Goal: Task Accomplishment & Management: Complete application form

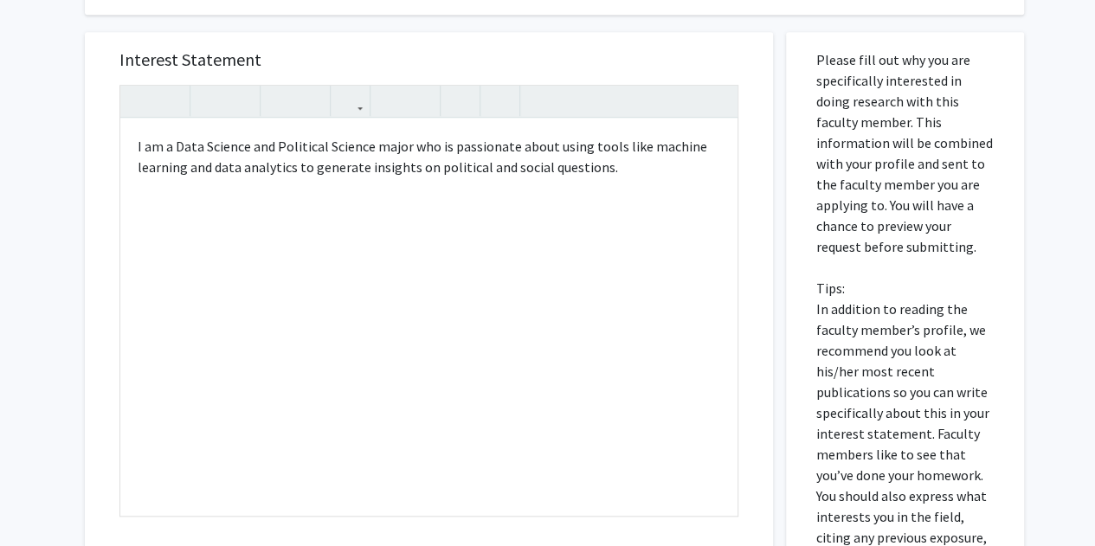
scroll to position [658, 0]
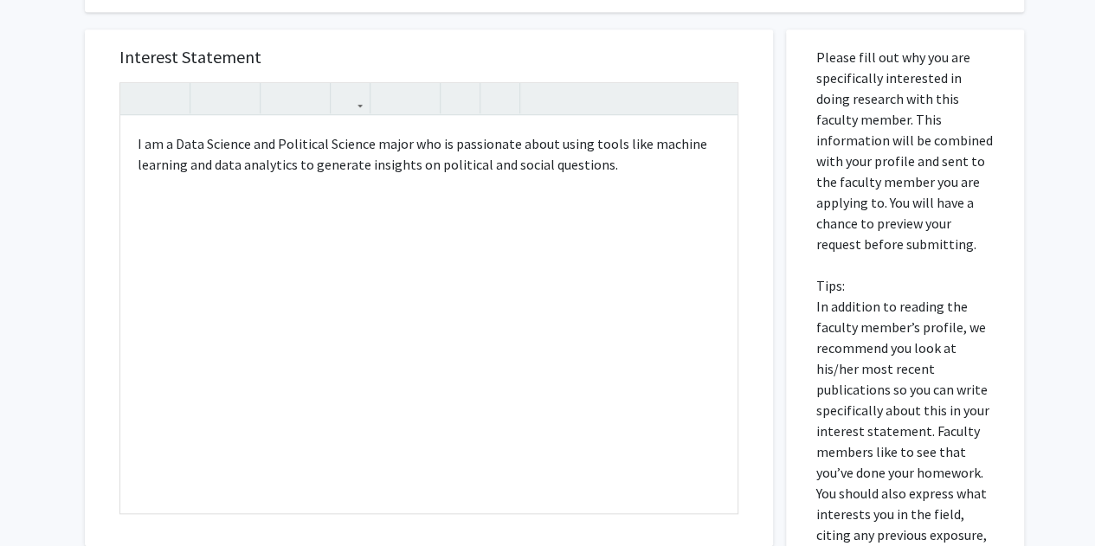
drag, startPoint x: 631, startPoint y: 162, endPoint x: 36, endPoint y: 132, distance: 595.3
click at [36, 132] on div "All Requests Request for [PERSON_NAME] Request for [PERSON_NAME] Departments: P…" at bounding box center [547, 119] width 1095 height 1429
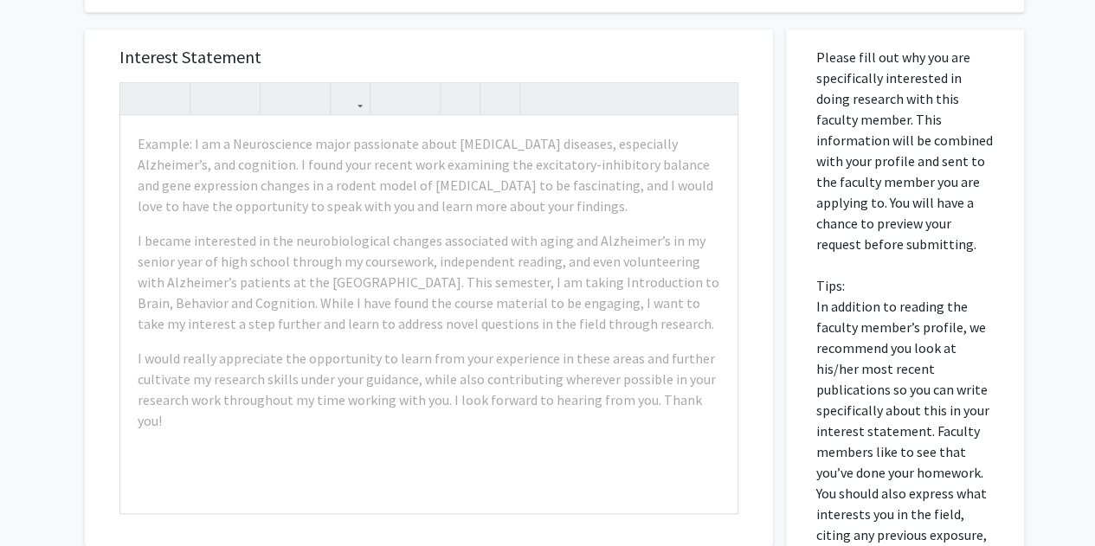
click at [55, 209] on div "All Requests Request for [PERSON_NAME] Request for [PERSON_NAME] Departments: P…" at bounding box center [547, 119] width 1095 height 1429
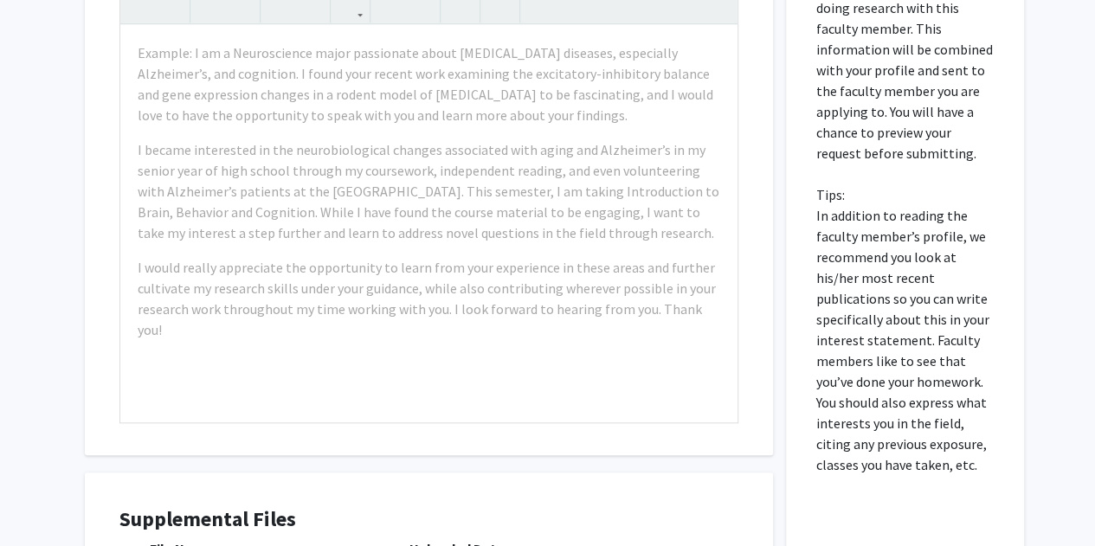
scroll to position [752, 0]
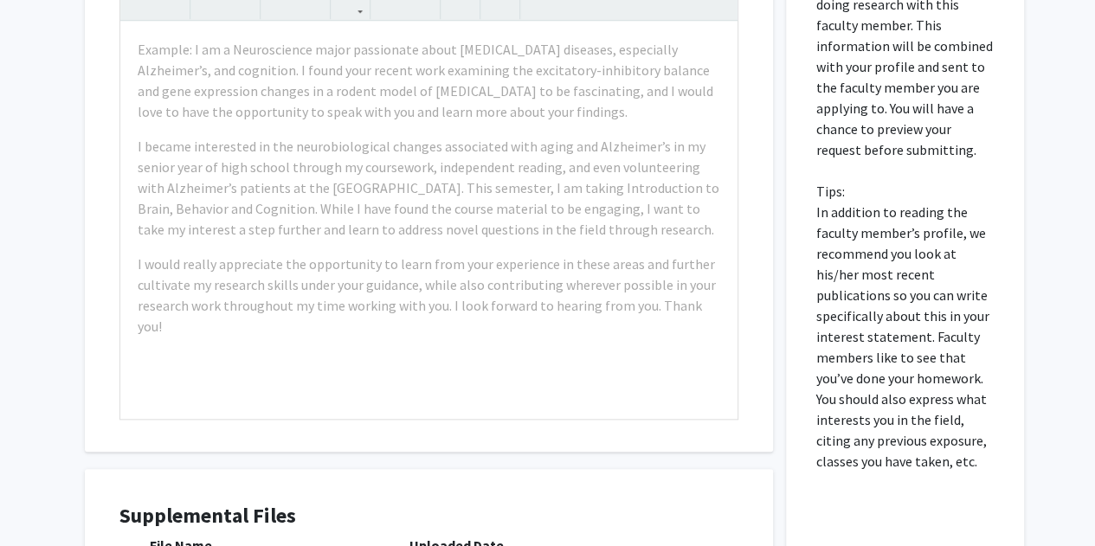
click at [42, 197] on div "All Requests Request for [PERSON_NAME] Request for [PERSON_NAME] Departments: P…" at bounding box center [547, 24] width 1095 height 1429
click at [1051, 155] on div "All Requests Request for [PERSON_NAME] Request for [PERSON_NAME] Departments: P…" at bounding box center [547, 24] width 1095 height 1429
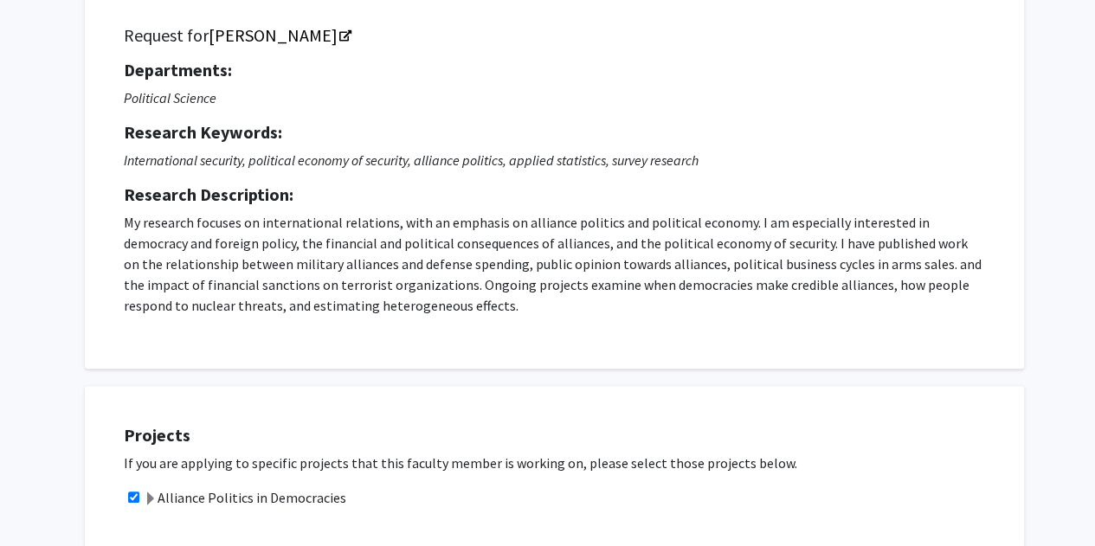
scroll to position [124, 0]
click at [869, 403] on div "Projects If you are applying to specific projects that this faculty member is w…" at bounding box center [554, 465] width 939 height 161
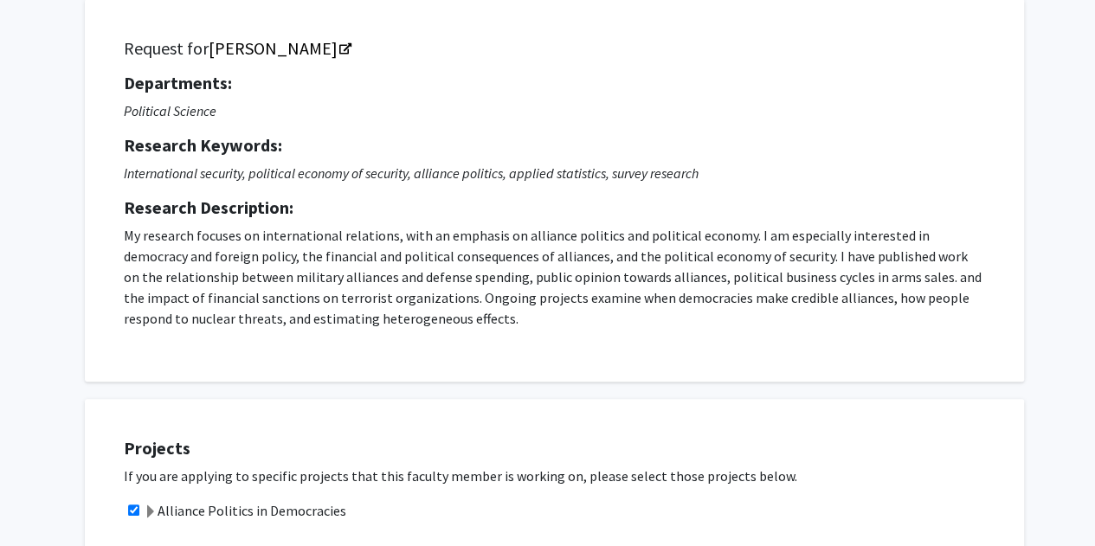
scroll to position [106, 0]
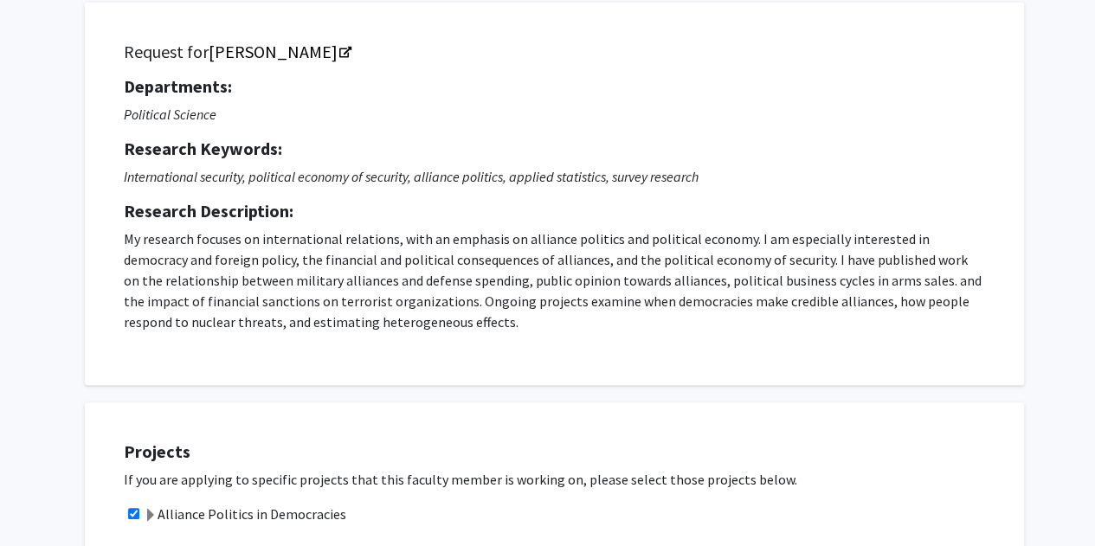
click at [969, 209] on h5 "Research Description:" at bounding box center [554, 211] width 861 height 21
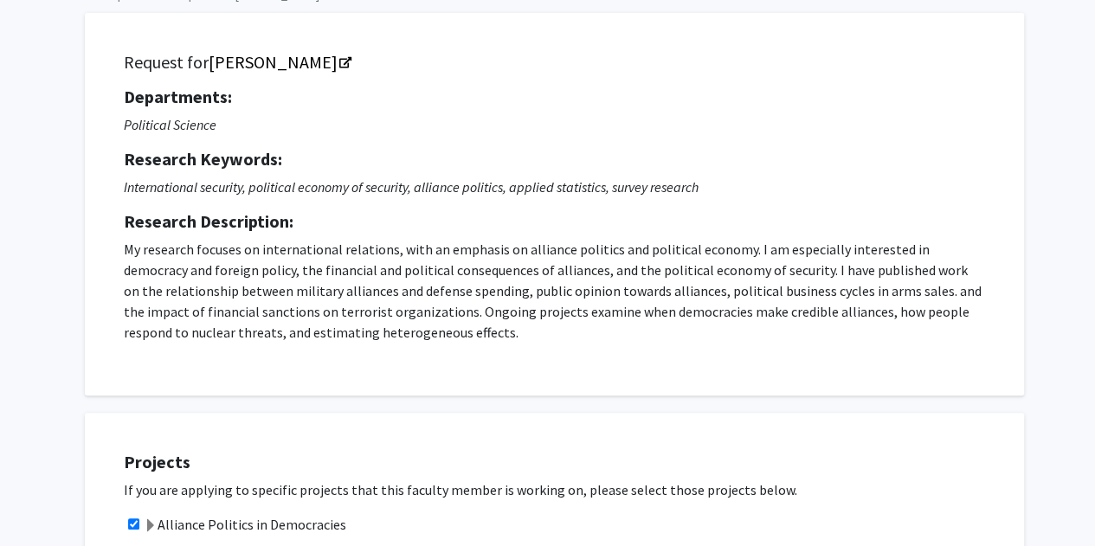
scroll to position [95, 0]
click at [753, 253] on p "My research focuses on international relations, with an emphasis on alliance po…" at bounding box center [554, 292] width 861 height 104
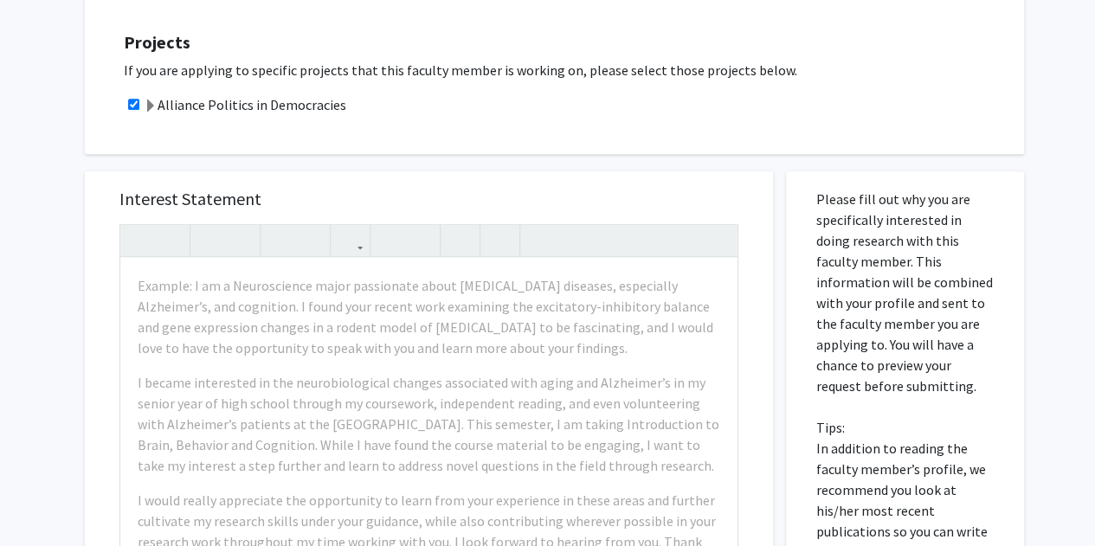
scroll to position [517, 0]
click at [130, 101] on input "checkbox" at bounding box center [133, 103] width 11 height 11
checkbox input "false"
click at [152, 100] on span at bounding box center [151, 106] width 14 height 14
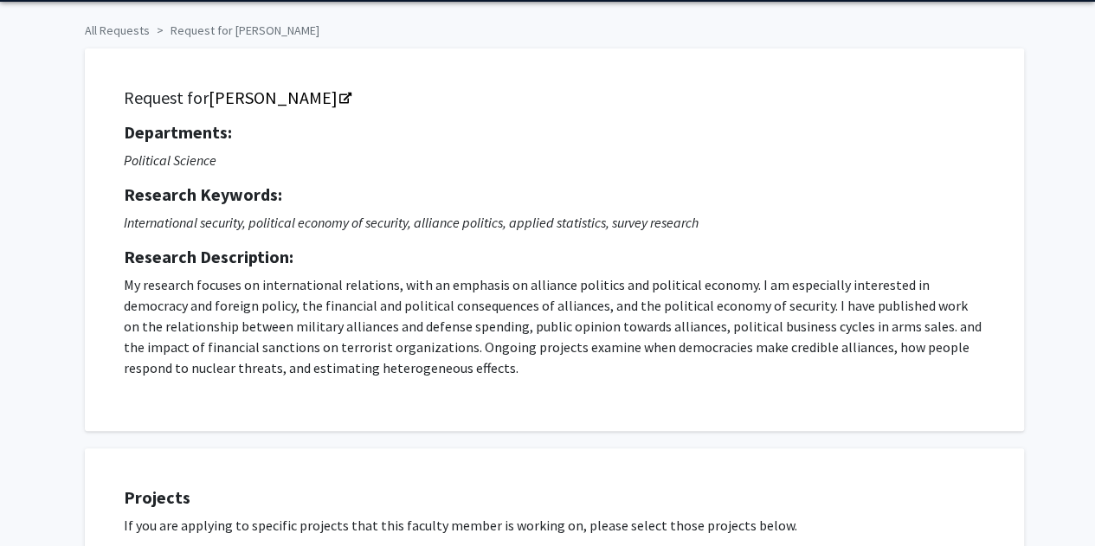
scroll to position [62, 0]
